Goal: Task Accomplishment & Management: Use online tool/utility

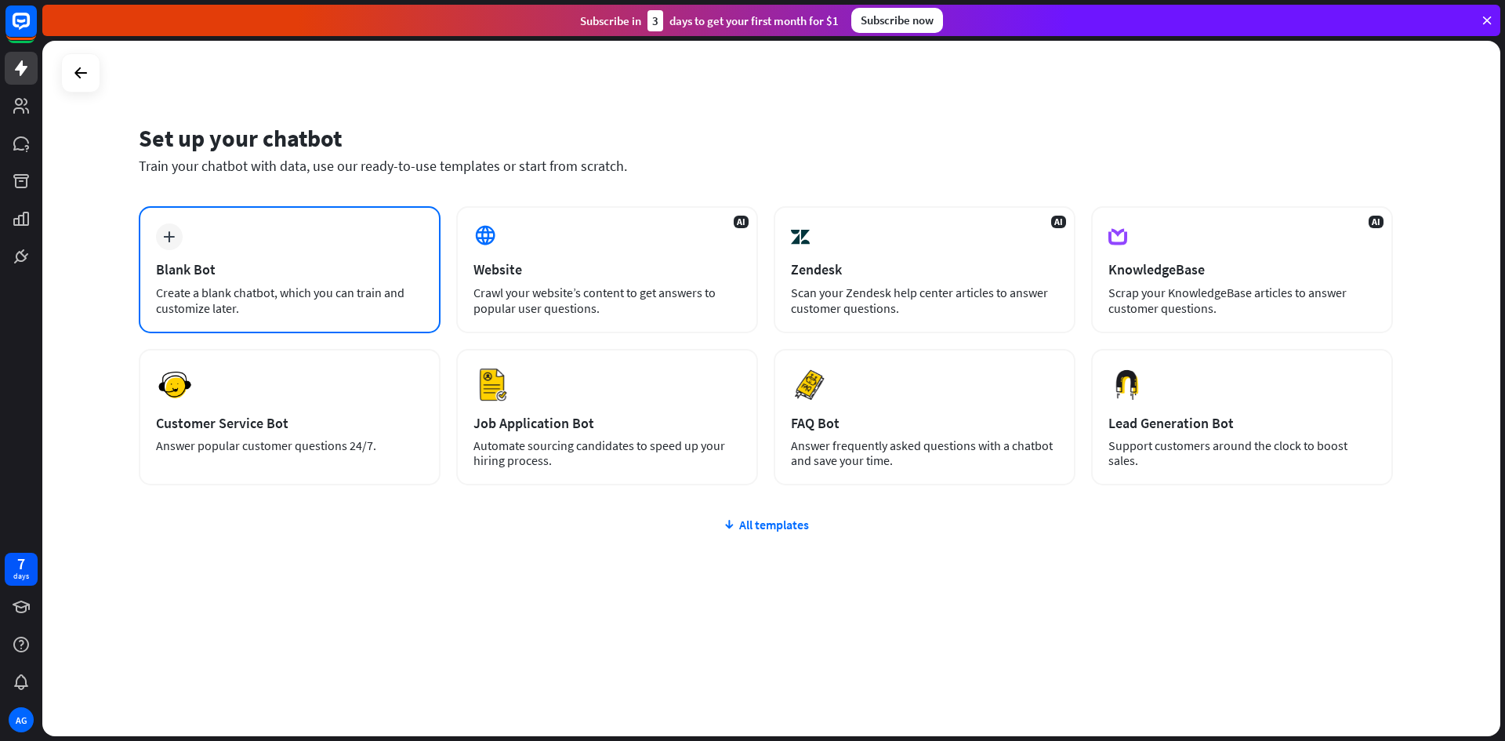
click at [390, 240] on div "plus Blank Bot Create a blank chatbot, which you can train and customize later." at bounding box center [290, 269] width 302 height 127
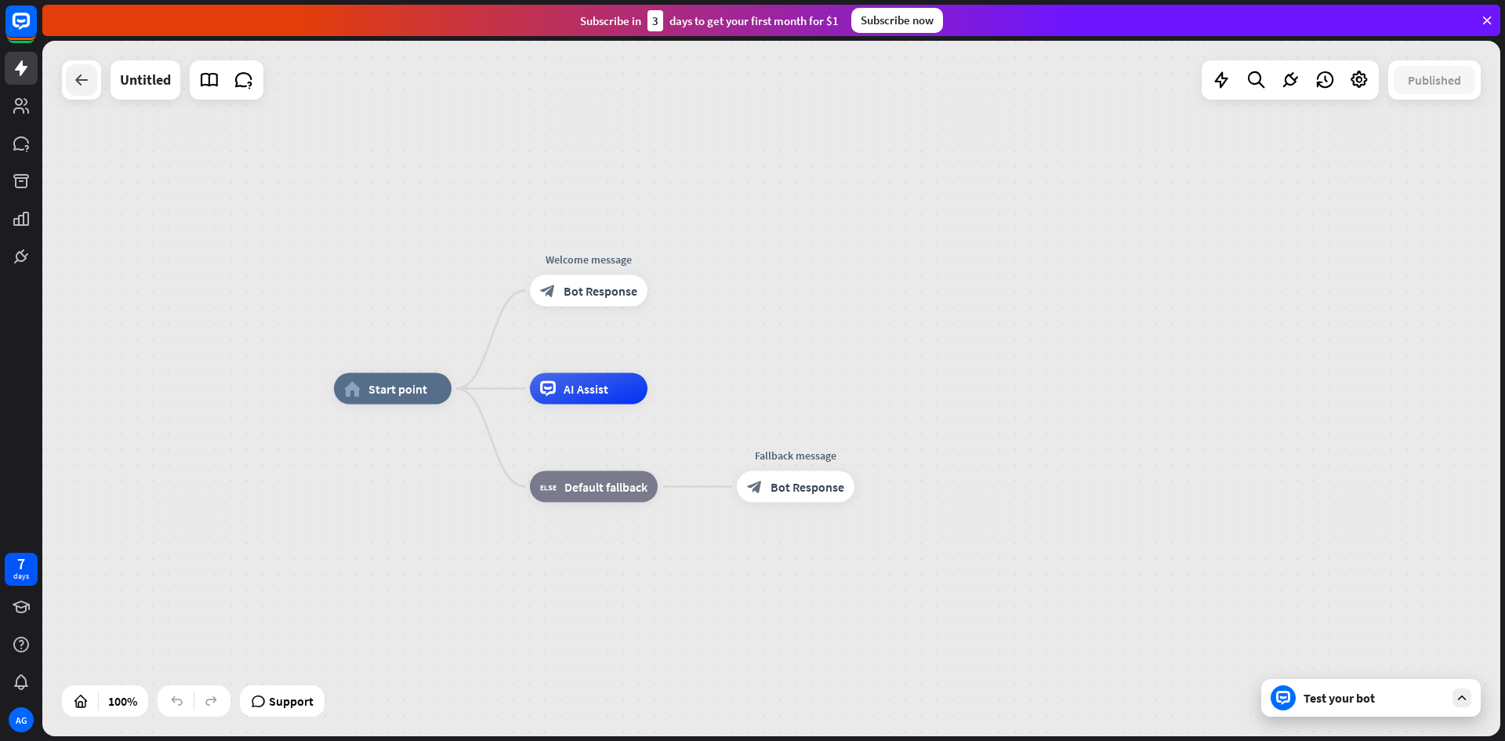
click at [84, 90] on div at bounding box center [81, 79] width 31 height 31
click at [99, 87] on div at bounding box center [81, 79] width 39 height 39
click at [93, 84] on div at bounding box center [81, 79] width 31 height 31
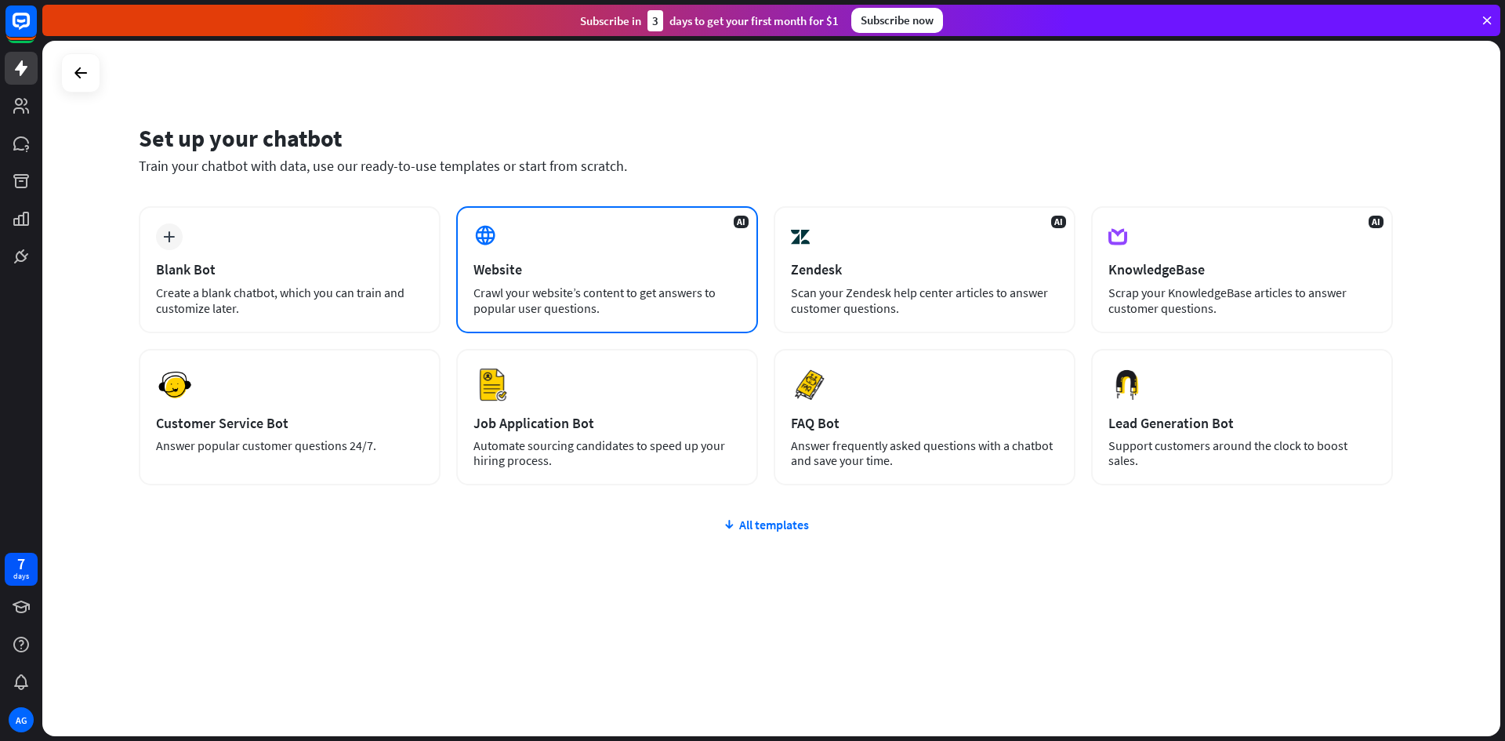
click at [587, 305] on div "Crawl your website’s content to get answers to popular user questions." at bounding box center [606, 300] width 267 height 31
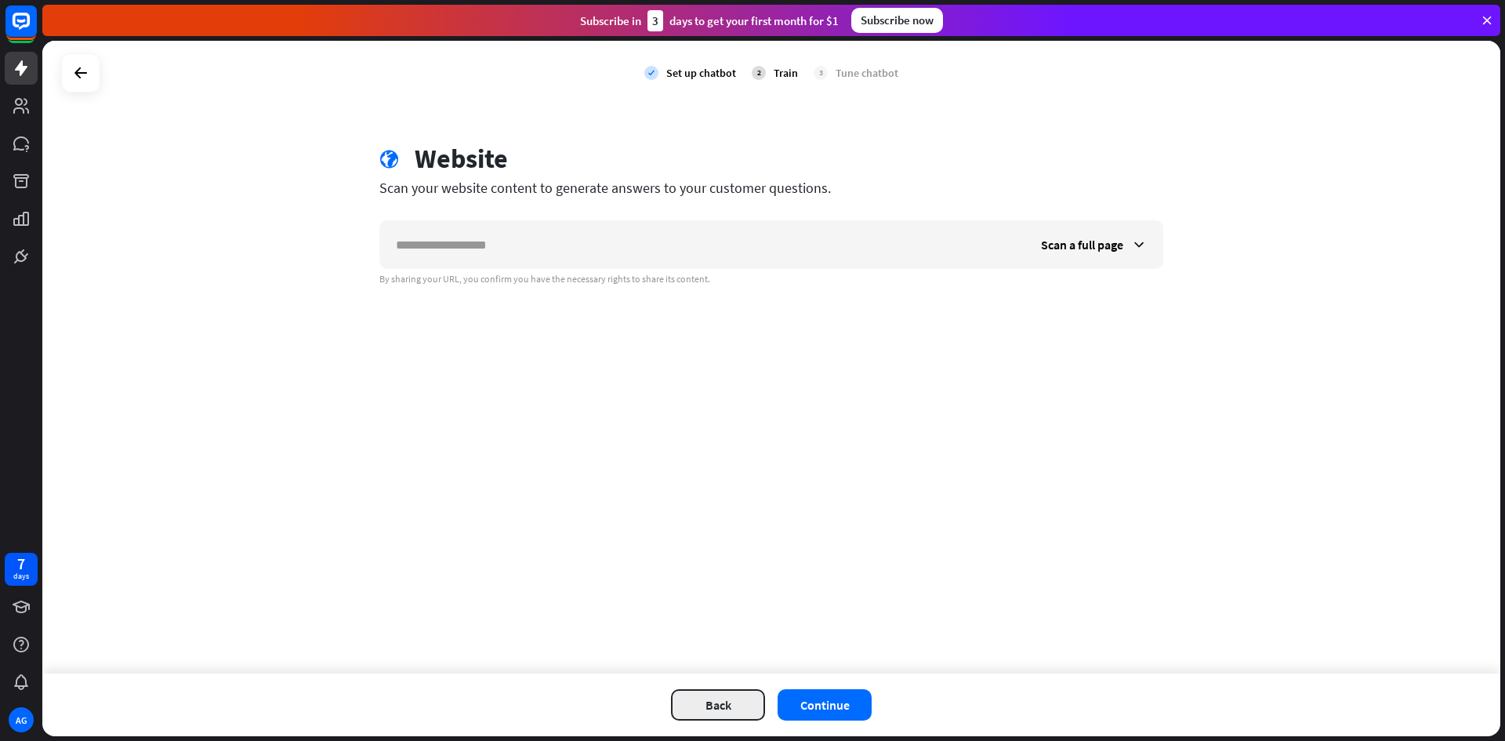
click at [720, 713] on button "Back" at bounding box center [718, 704] width 94 height 31
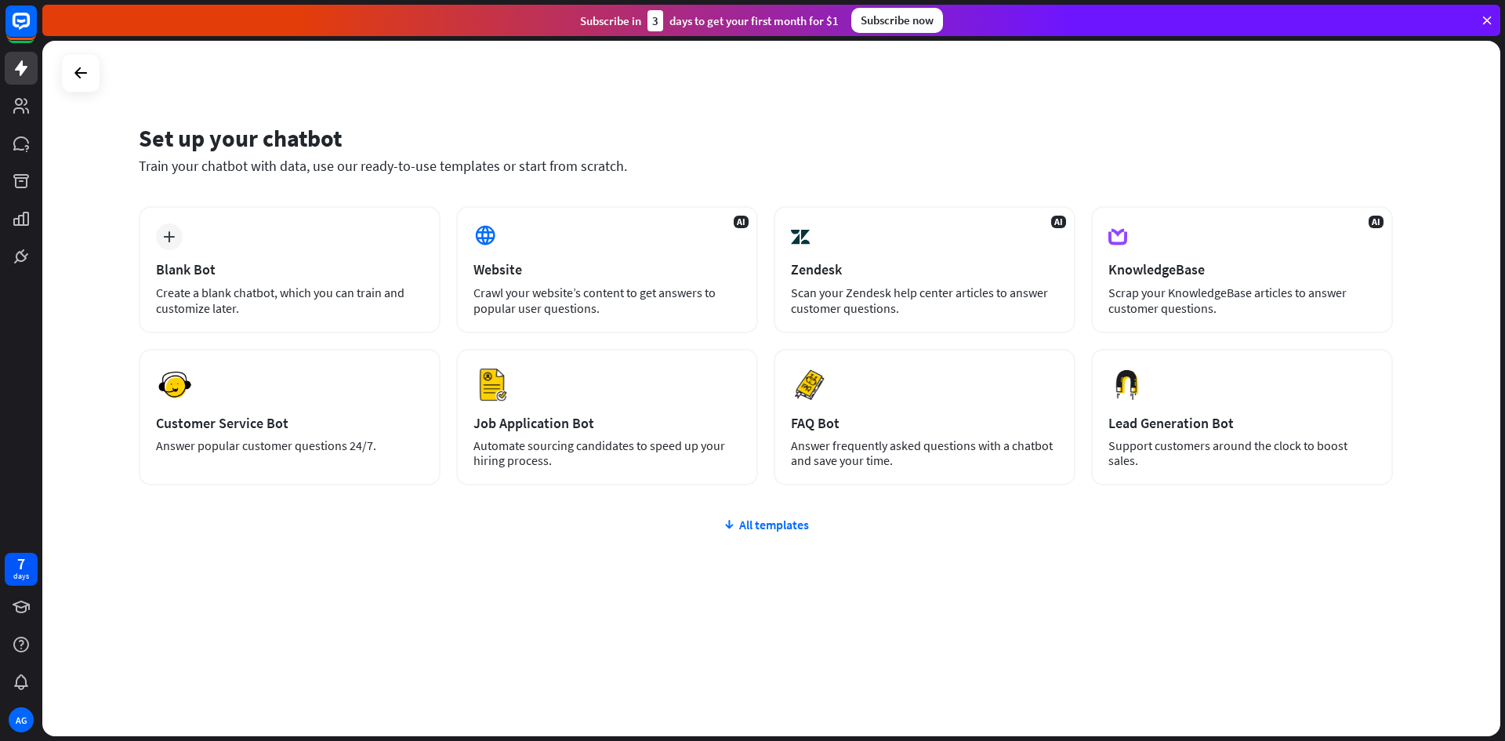
click at [753, 510] on div "plus Blank Bot Create a blank chatbot, which you can train and customize later.…" at bounding box center [766, 439] width 1254 height 467
click at [751, 518] on div "All templates" at bounding box center [766, 525] width 1254 height 16
